Goal: Information Seeking & Learning: Learn about a topic

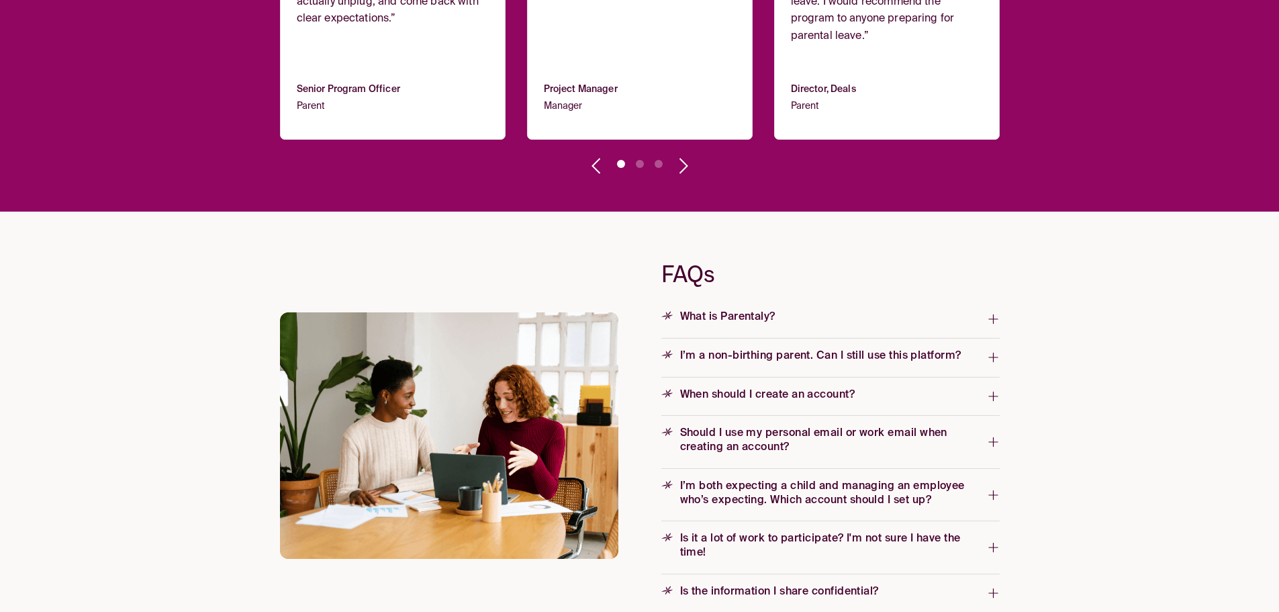
scroll to position [1948, 0]
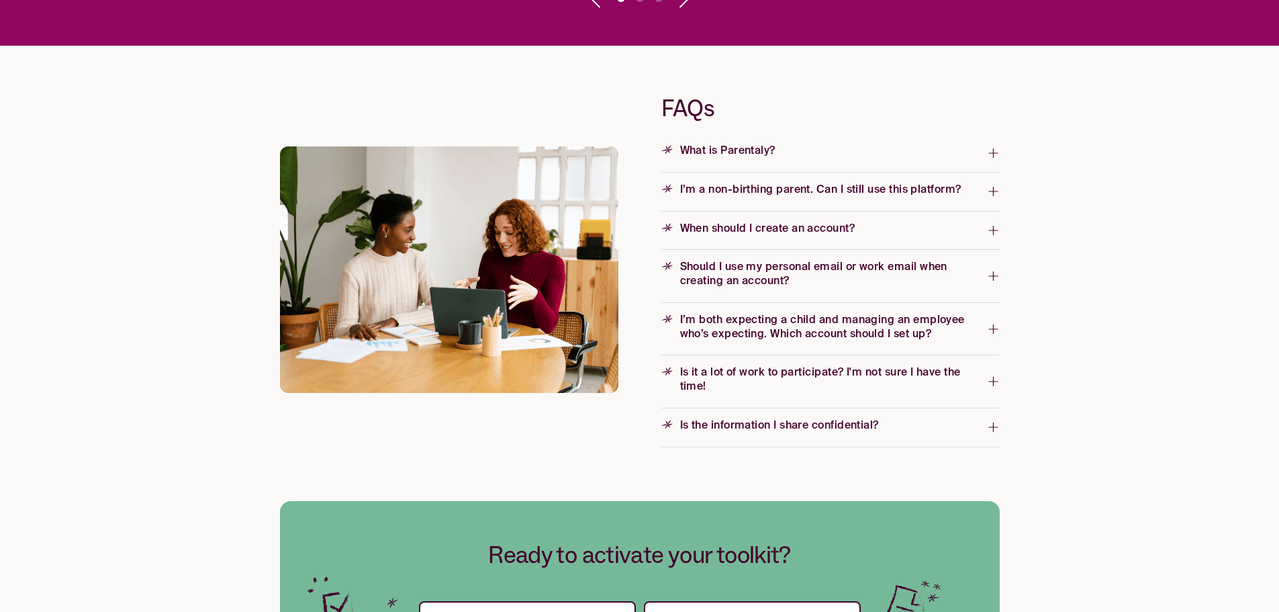
click at [977, 153] on span "What is Parentaly?" at bounding box center [825, 153] width 326 height 22
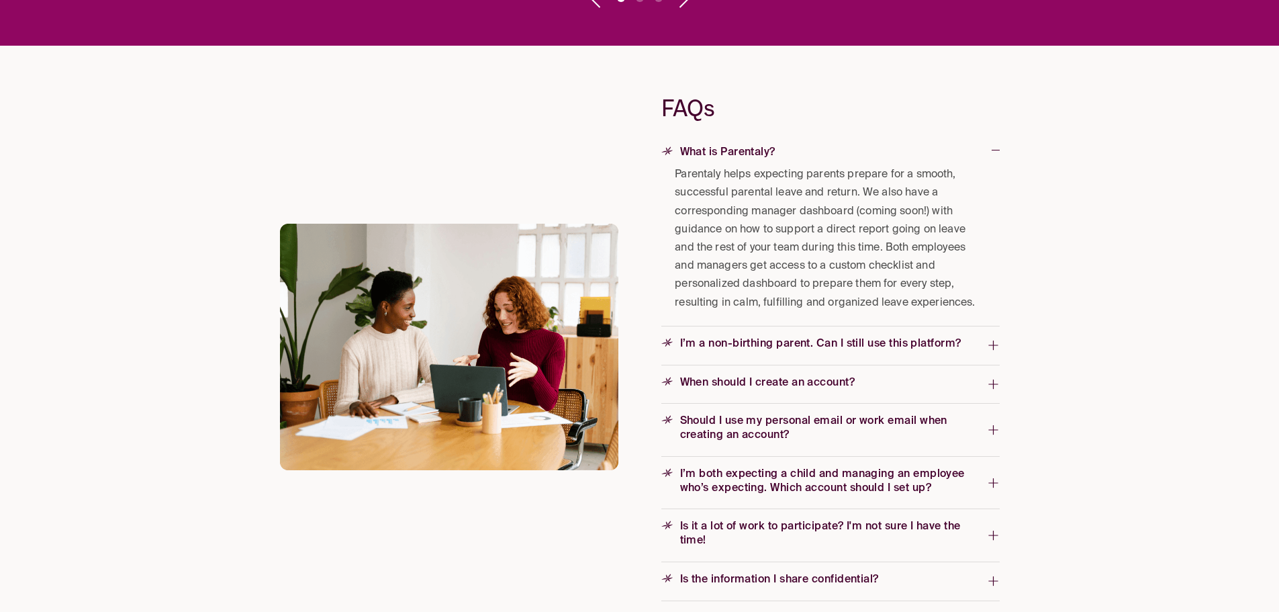
click at [985, 149] on span "What is Parentaly?" at bounding box center [827, 154] width 330 height 22
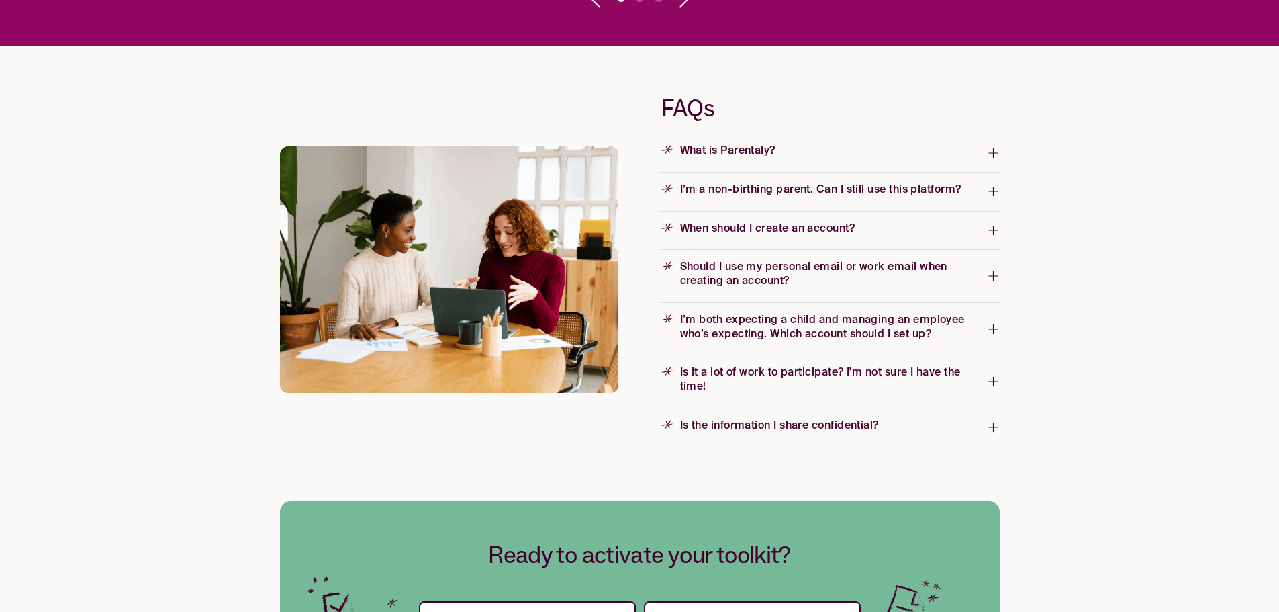
click at [993, 193] on icon "button" at bounding box center [993, 191] width 13 height 21
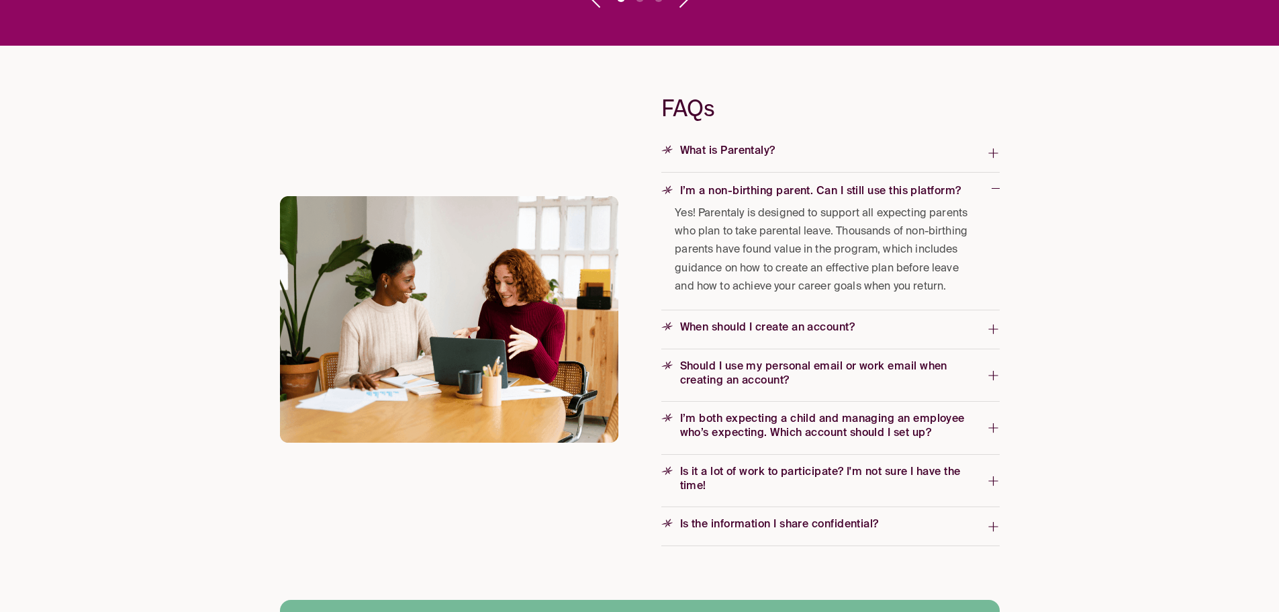
click at [991, 189] on span "I’m a non-birthing parent. Can I still use this platform?" at bounding box center [827, 193] width 330 height 22
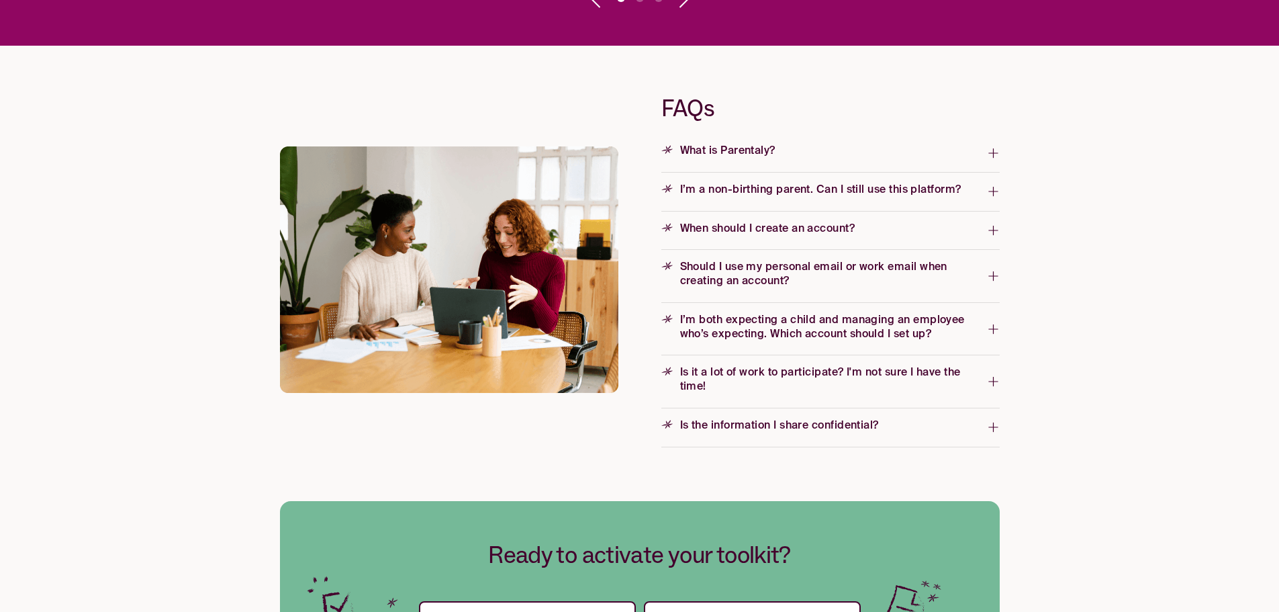
click at [989, 222] on icon "button" at bounding box center [993, 230] width 13 height 21
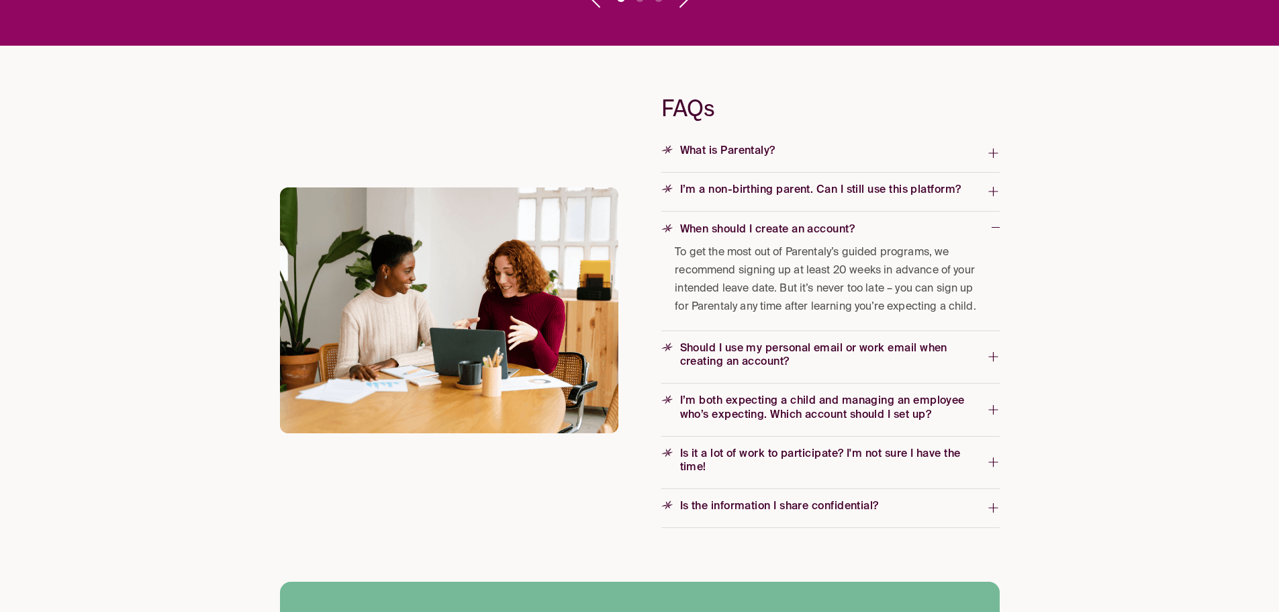
click at [989, 220] on span "When should I create an account?" at bounding box center [827, 231] width 330 height 22
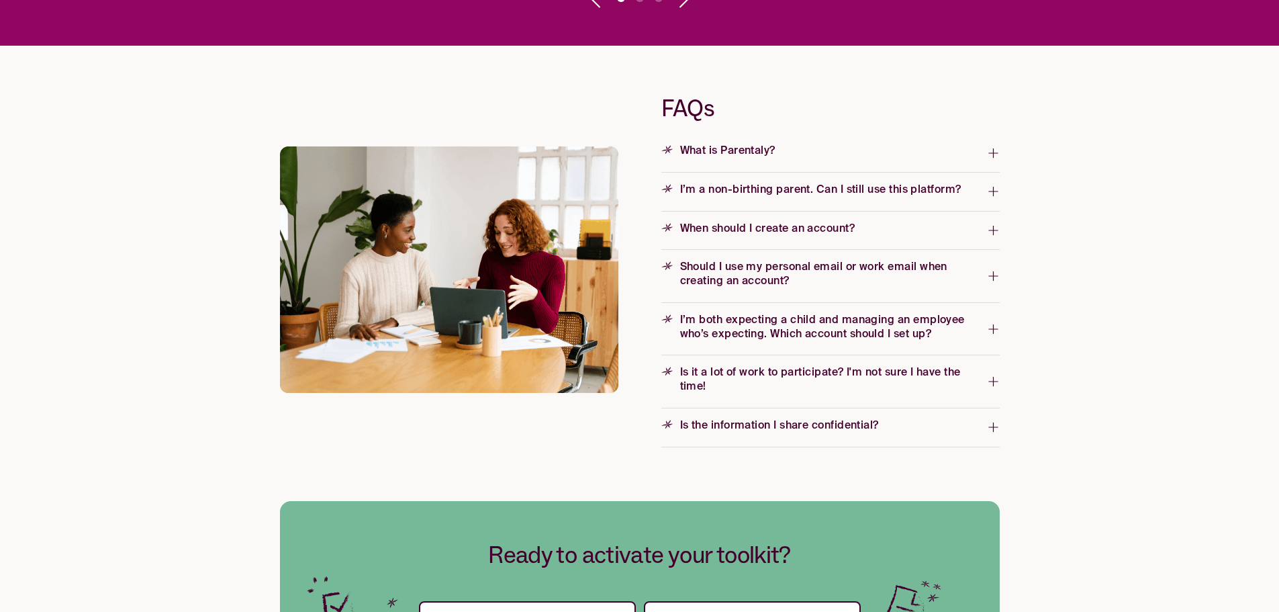
click at [989, 265] on icon "button" at bounding box center [993, 275] width 13 height 21
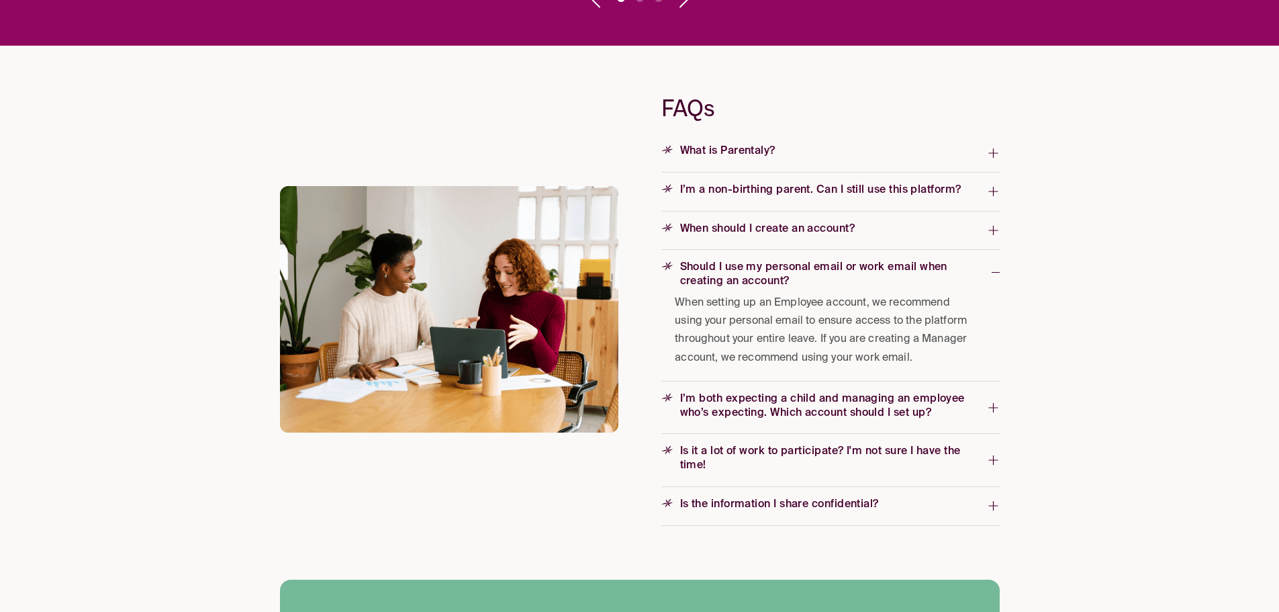
click at [990, 267] on span "Should I use my personal email or work email when creating an account?" at bounding box center [827, 275] width 330 height 28
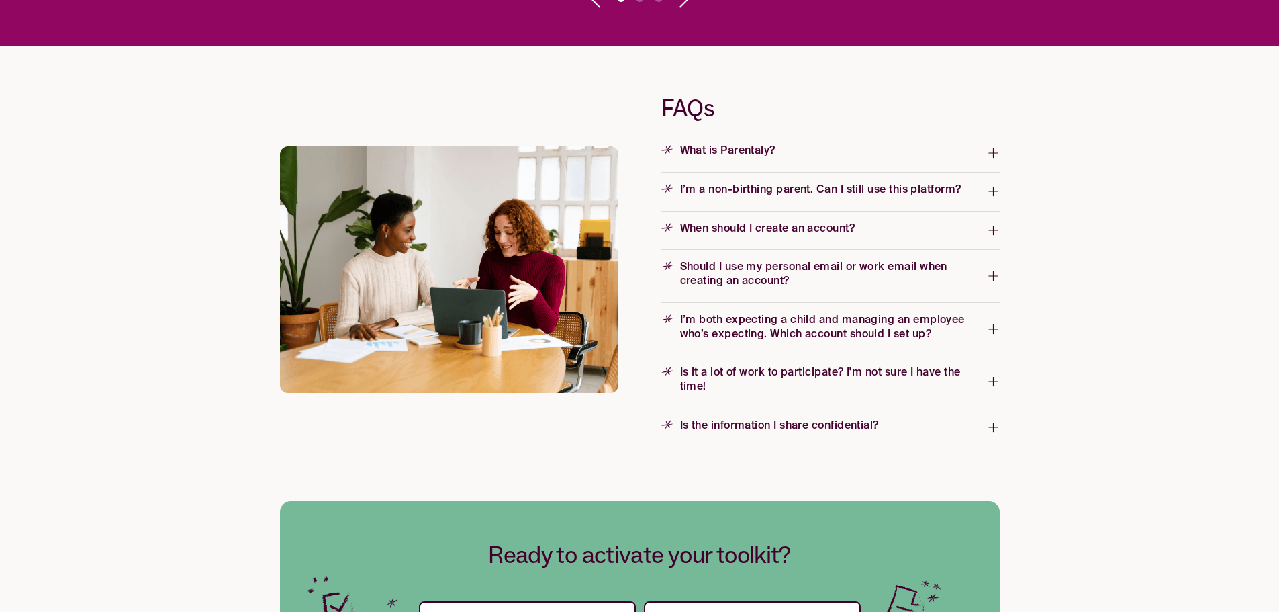
click at [993, 319] on icon "button" at bounding box center [993, 328] width 13 height 21
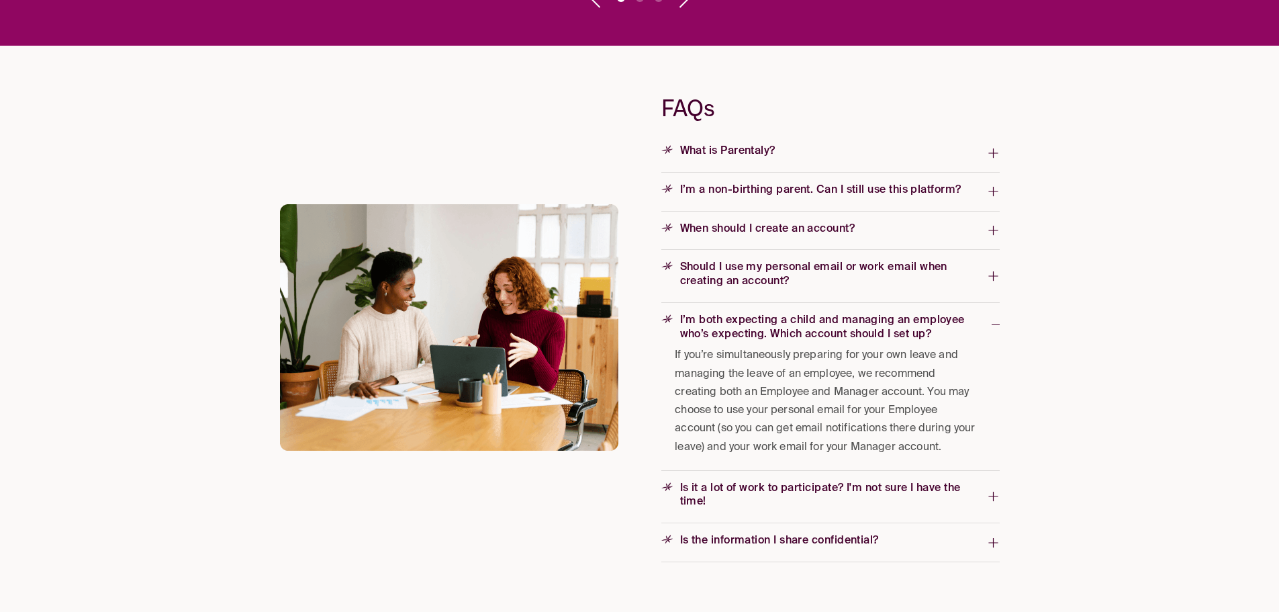
click at [995, 319] on icon "button" at bounding box center [996, 325] width 8 height 14
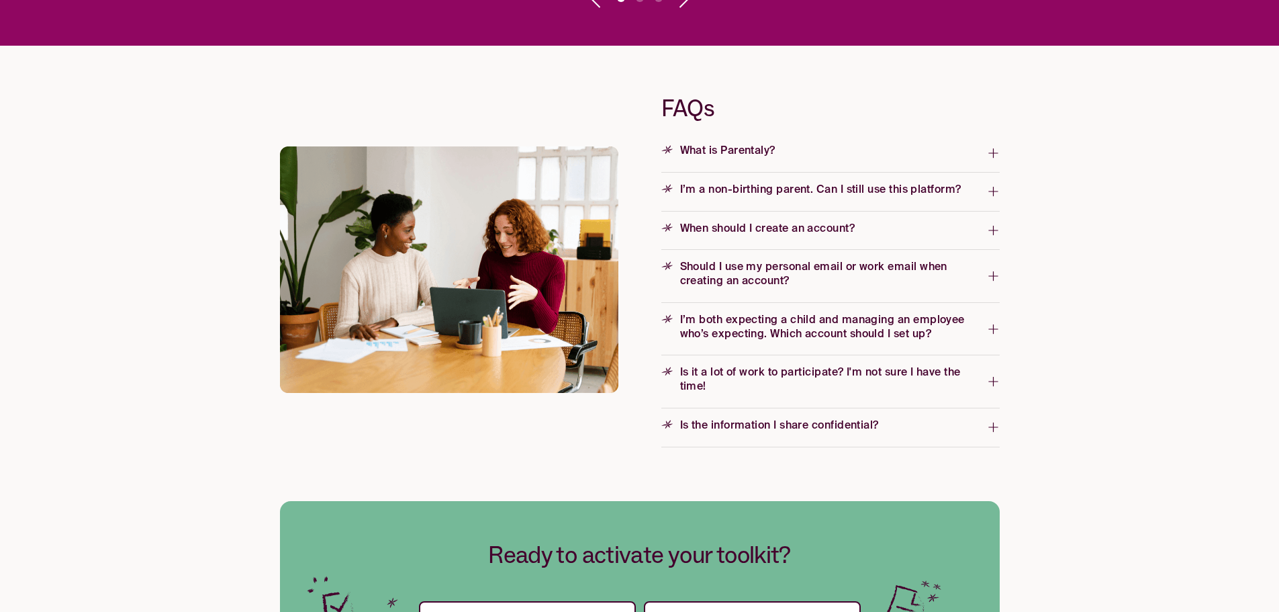
click at [983, 379] on span "Is it a lot of work to participate? I'm not sure I have the time!" at bounding box center [825, 380] width 326 height 28
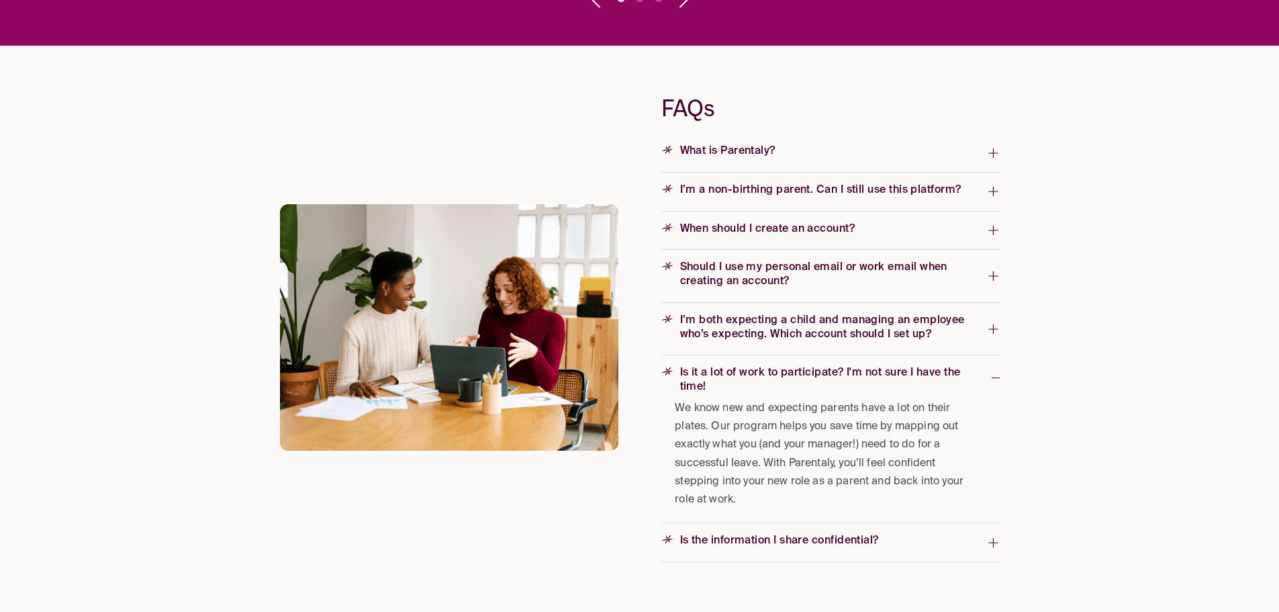
click at [983, 377] on span "Is it a lot of work to participate? I'm not sure I have the time!" at bounding box center [827, 380] width 330 height 28
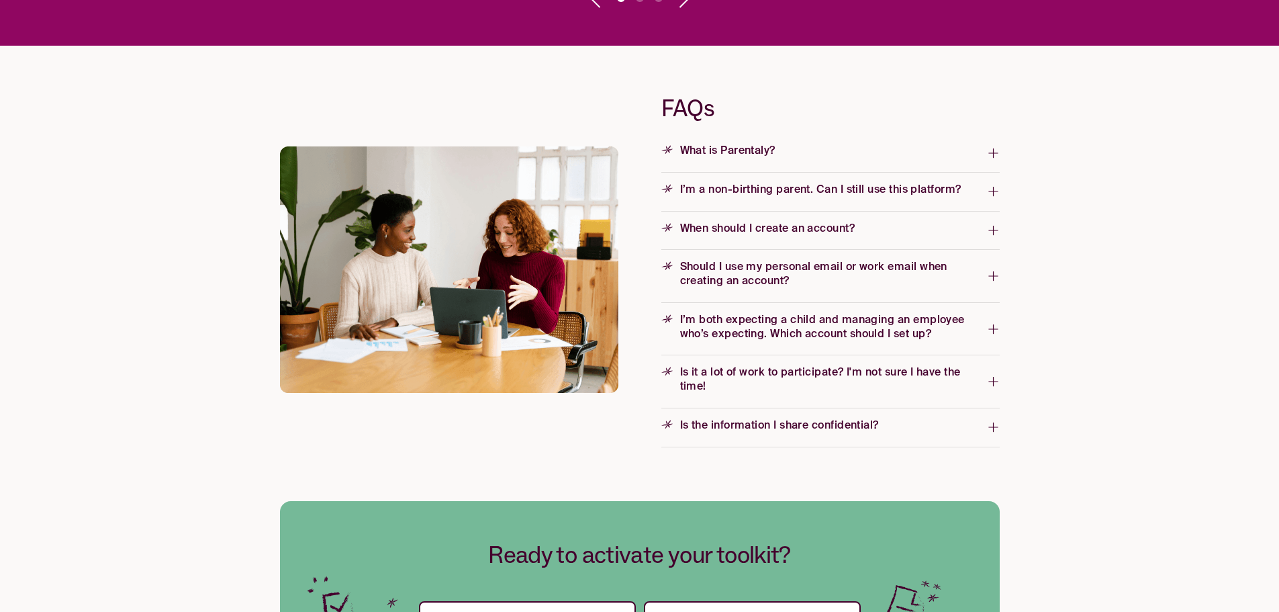
click at [983, 436] on span "Is the information I share confidential?" at bounding box center [825, 427] width 326 height 22
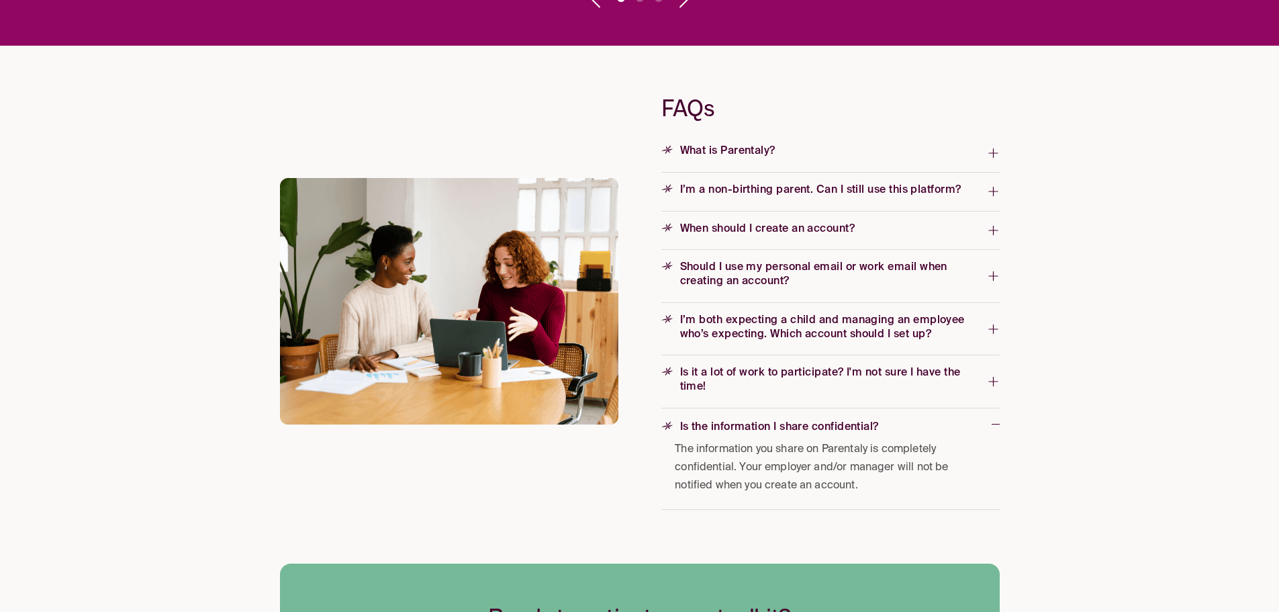
click at [986, 431] on span "Is the information I share confidential?" at bounding box center [827, 429] width 330 height 22
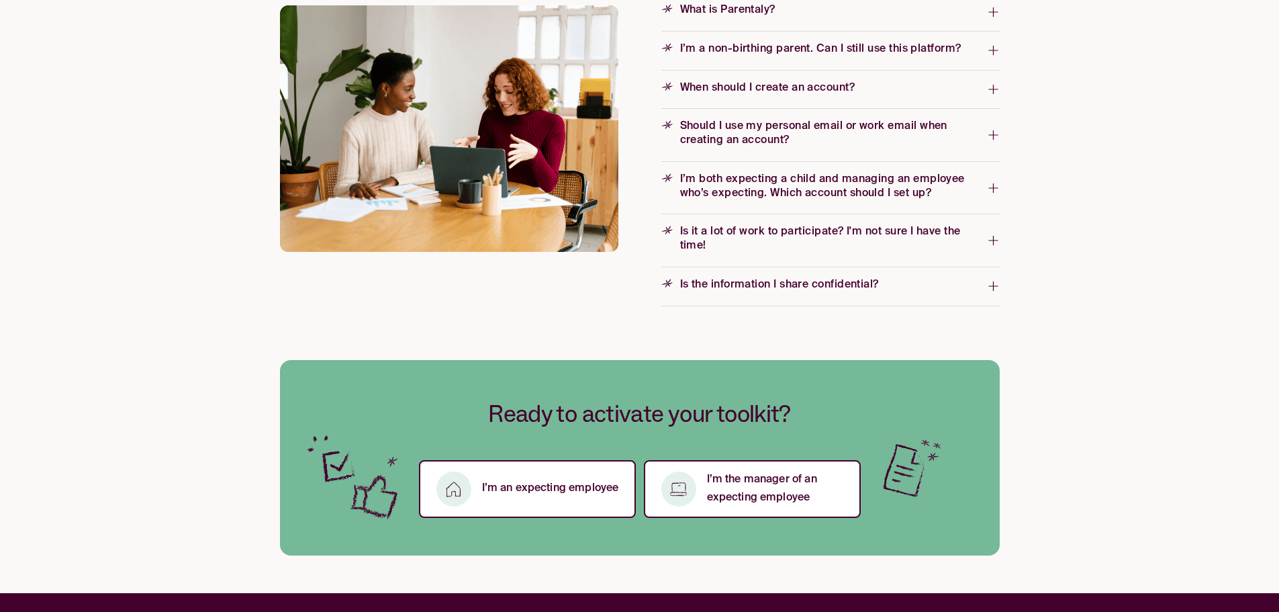
scroll to position [2136, 0]
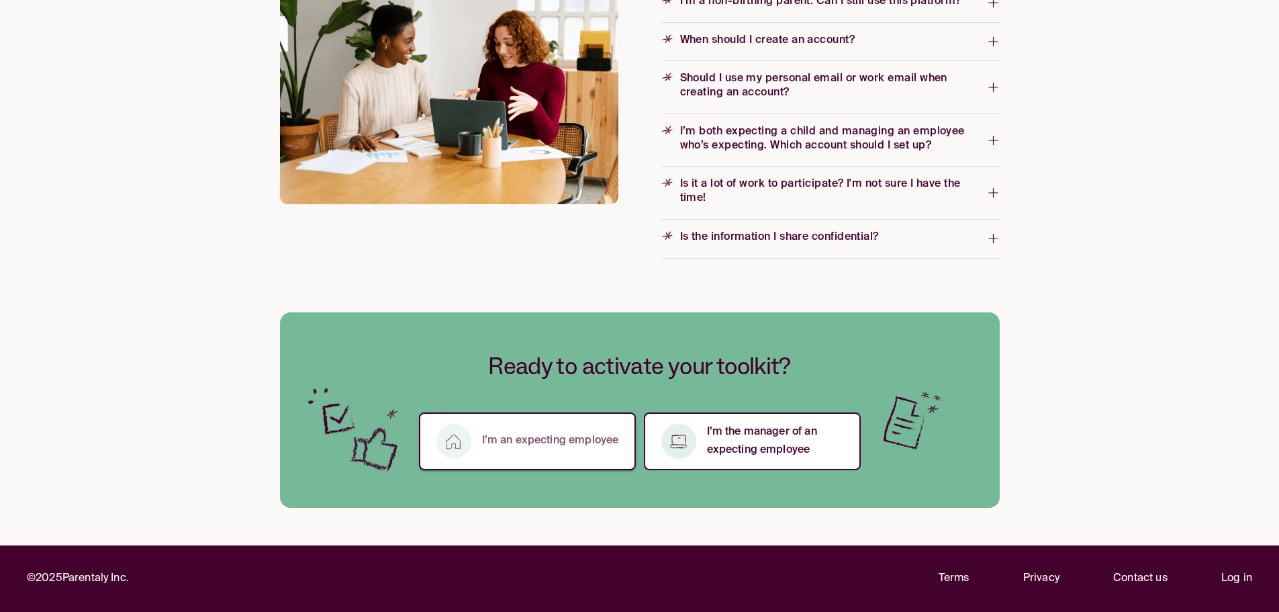
click at [557, 438] on p "I’m an expecting employee" at bounding box center [550, 441] width 137 height 18
